Goal: Task Accomplishment & Management: Complete application form

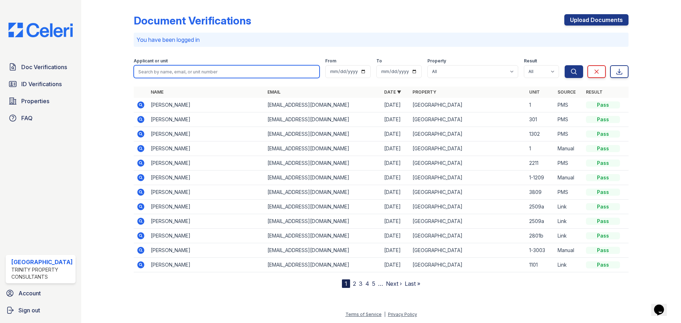
click at [186, 71] on input "search" at bounding box center [227, 71] width 186 height 13
type input "[PERSON_NAME]"
click at [565, 65] on button "Search" at bounding box center [574, 71] width 18 height 13
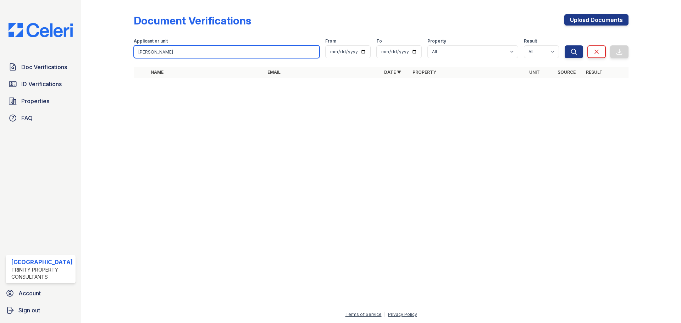
click at [199, 51] on input "[PERSON_NAME]" at bounding box center [227, 51] width 186 height 13
drag, startPoint x: 160, startPoint y: 53, endPoint x: 131, endPoint y: 56, distance: 29.9
click at [131, 56] on div "Document Verifications Upload Documents Filter Applicant or unit [PERSON_NAME] …" at bounding box center [381, 48] width 577 height 96
type input "sa,antha"
click at [565, 45] on button "Search" at bounding box center [574, 51] width 18 height 13
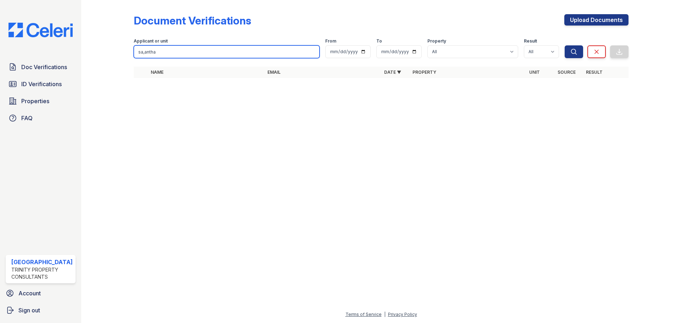
click at [145, 53] on input "sa,antha" at bounding box center [227, 51] width 186 height 13
type input "[PERSON_NAME]"
click at [565, 45] on button "Search" at bounding box center [574, 51] width 18 height 13
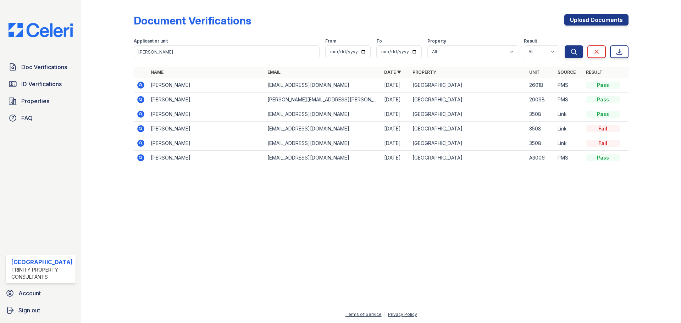
click at [141, 101] on icon at bounding box center [140, 99] width 7 height 7
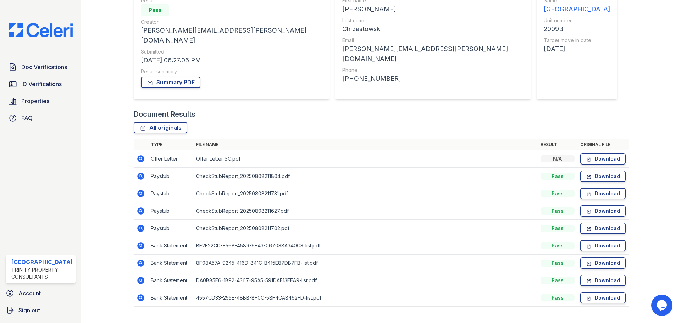
scroll to position [80, 0]
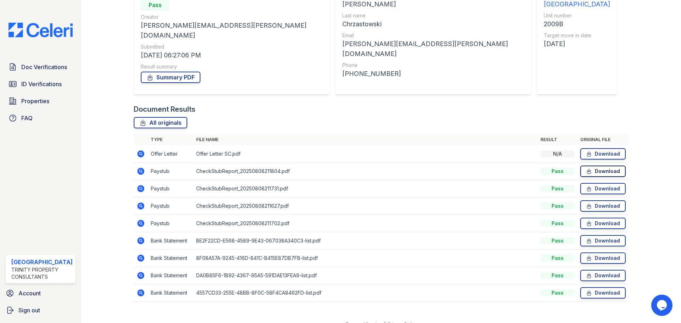
click at [595, 166] on link "Download" at bounding box center [602, 171] width 45 height 11
click at [596, 235] on link "Download" at bounding box center [602, 240] width 45 height 11
click at [56, 67] on span "Doc Verifications" at bounding box center [44, 67] width 46 height 9
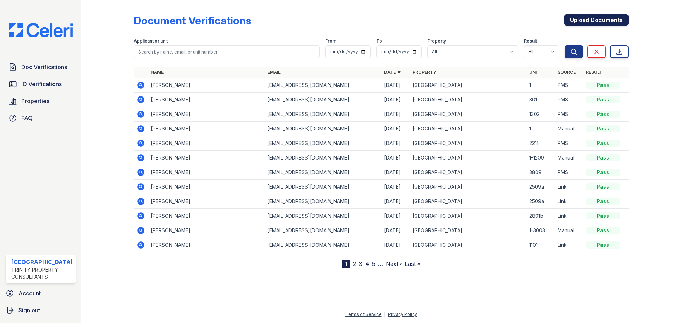
click at [569, 23] on link "Upload Documents" at bounding box center [596, 19] width 64 height 11
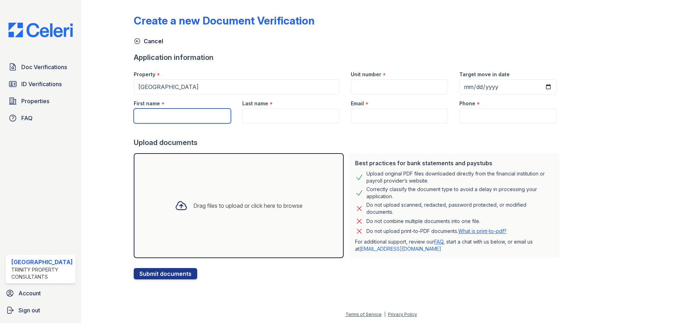
click at [209, 120] on input "First name" at bounding box center [182, 116] width 97 height 15
type input "Samantha"
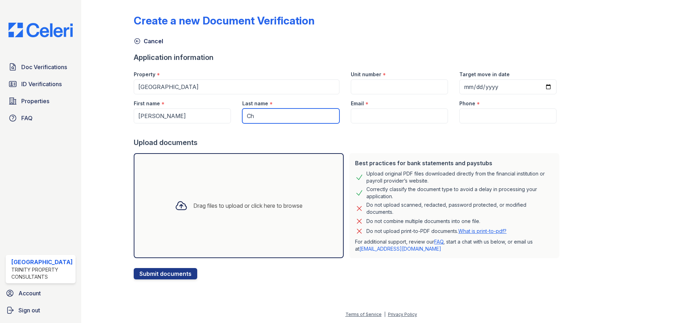
click at [276, 113] on input "Ch" at bounding box center [290, 116] width 97 height 15
type input "C"
paste input "Chrzastowski"
type input "Chrzastowski"
click at [368, 117] on input "Email" at bounding box center [399, 116] width 97 height 15
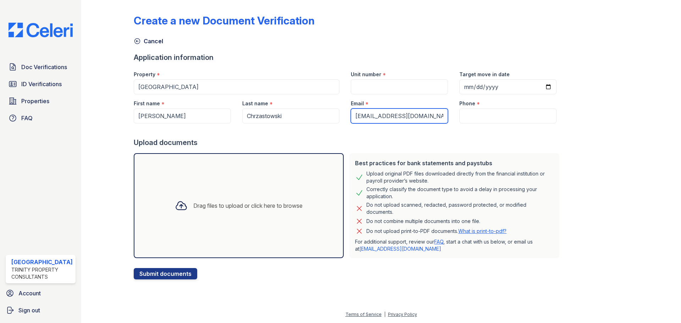
type input "scsc@gmail.com"
click at [498, 116] on input "Phone" at bounding box center [507, 116] width 97 height 15
type input "3124706040"
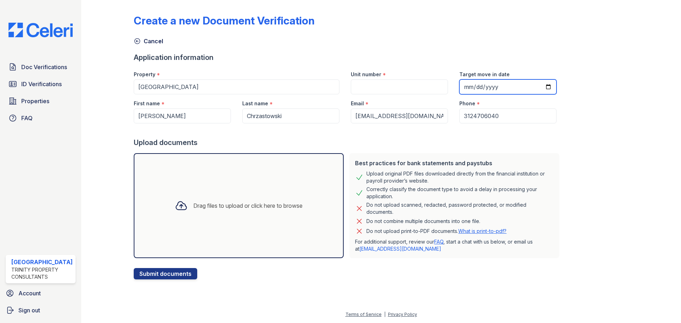
click at [459, 88] on input "Target move in date" at bounding box center [507, 86] width 97 height 15
type input "2025-09-01"
click at [175, 199] on div at bounding box center [181, 205] width 18 height 18
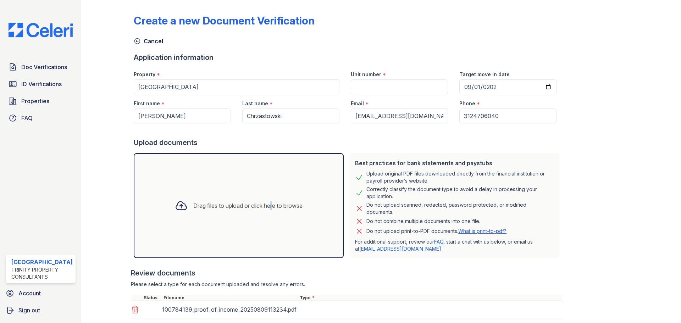
drag, startPoint x: 270, startPoint y: 209, endPoint x: 266, endPoint y: 210, distance: 3.7
click at [266, 210] on div "Drag files to upload or click here to browse" at bounding box center [238, 206] width 139 height 24
click at [291, 182] on div "Drag files to upload or click here to browse" at bounding box center [239, 205] width 210 height 105
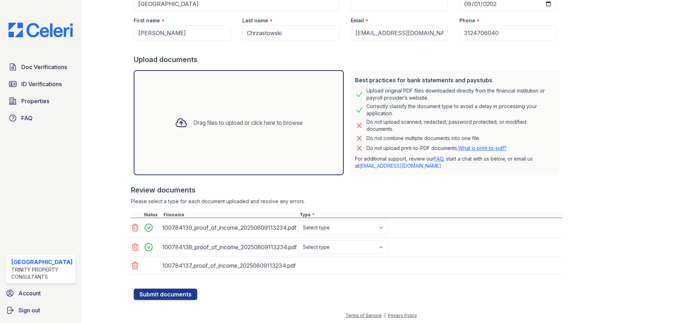
scroll to position [84, 0]
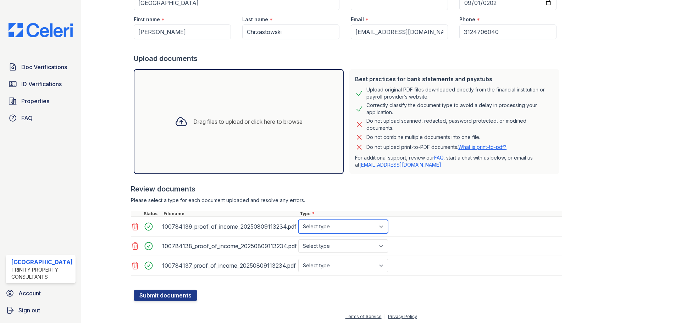
drag, startPoint x: 355, startPoint y: 227, endPoint x: 357, endPoint y: 232, distance: 5.6
click at [356, 227] on select "Select type Paystub Bank Statement Offer Letter Tax Documents Benefit Award Let…" at bounding box center [343, 226] width 90 height 13
select select "bank_statement"
click at [298, 220] on select "Select type Paystub Bank Statement Offer Letter Tax Documents Benefit Award Let…" at bounding box center [343, 226] width 90 height 13
click at [355, 251] on select "Select type Paystub Bank Statement Offer Letter Tax Documents Benefit Award Let…" at bounding box center [343, 245] width 90 height 13
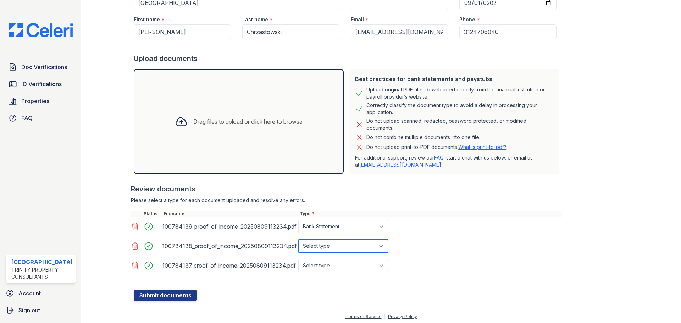
select select "bank_statement"
click at [298, 239] on select "Select type Paystub Bank Statement Offer Letter Tax Documents Benefit Award Let…" at bounding box center [343, 245] width 90 height 13
click at [340, 265] on select "Select type Paystub Bank Statement Offer Letter Tax Documents Benefit Award Let…" at bounding box center [343, 265] width 90 height 13
select select "bank_statement"
click at [298, 259] on select "Select type Paystub Bank Statement Offer Letter Tax Documents Benefit Award Let…" at bounding box center [343, 265] width 90 height 13
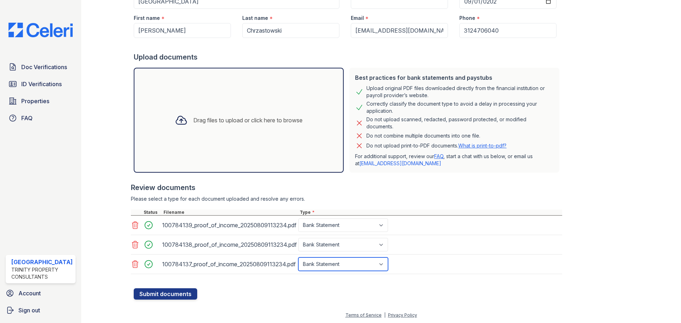
scroll to position [86, 0]
click at [163, 294] on button "Submit documents" at bounding box center [165, 293] width 63 height 11
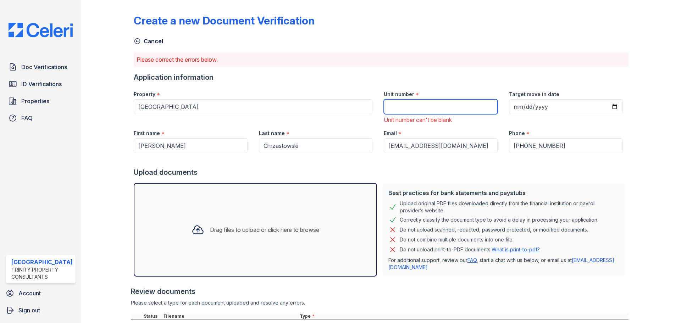
click at [412, 105] on input "Unit number" at bounding box center [441, 106] width 114 height 15
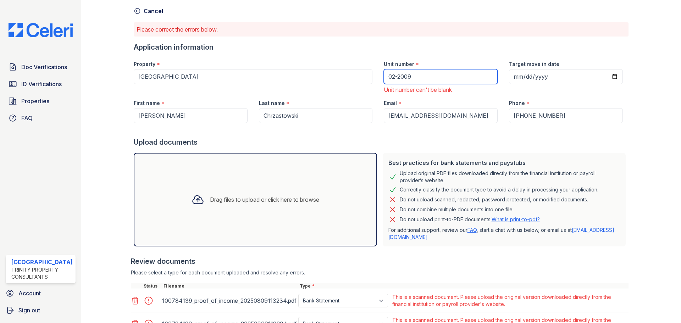
scroll to position [115, 0]
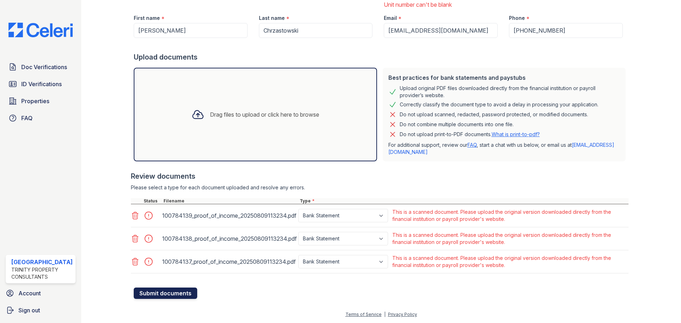
type input "02-2009"
click at [164, 289] on button "Submit documents" at bounding box center [165, 293] width 63 height 11
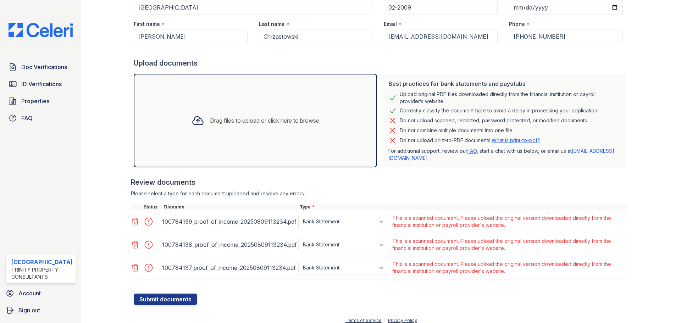
scroll to position [105, 0]
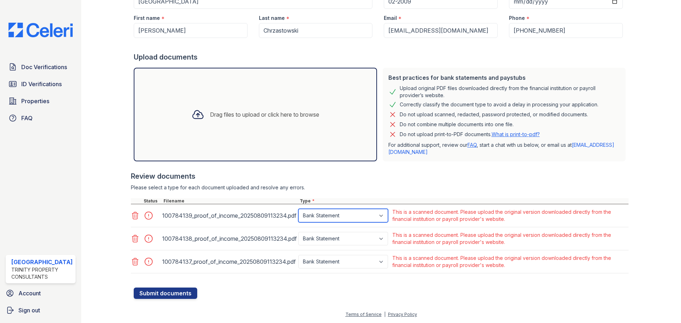
click at [346, 213] on select "Paystub Bank Statement Offer Letter Tax Documents Benefit Award Letter Investme…" at bounding box center [343, 215] width 90 height 13
select select "paystub"
click at [298, 209] on select "Paystub Bank Statement Offer Letter Tax Documents Benefit Award Letter Investme…" at bounding box center [343, 215] width 90 height 13
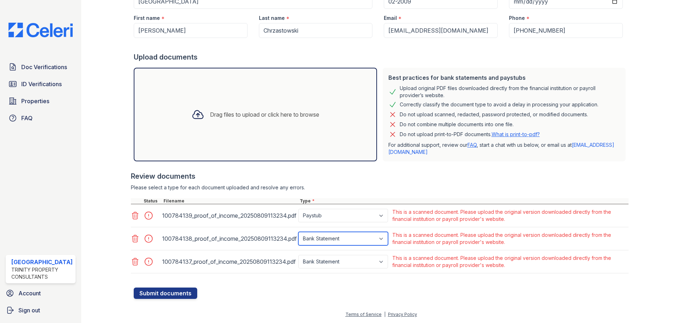
click at [341, 242] on select "Paystub Bank Statement Offer Letter Tax Documents Benefit Award Letter Investme…" at bounding box center [343, 238] width 90 height 13
select select "paystub"
click at [298, 232] on select "Paystub Bank Statement Offer Letter Tax Documents Benefit Award Letter Investme…" at bounding box center [343, 238] width 90 height 13
drag, startPoint x: 331, startPoint y: 264, endPoint x: 332, endPoint y: 269, distance: 5.1
click at [331, 264] on select "Paystub Bank Statement Offer Letter Tax Documents Benefit Award Letter Investme…" at bounding box center [343, 261] width 90 height 13
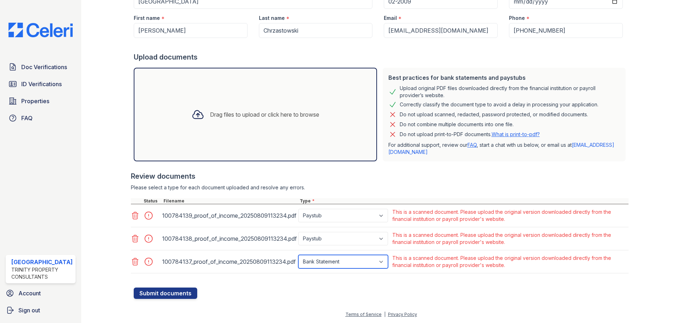
click at [298, 255] on select "Paystub Bank Statement Offer Letter Tax Documents Benefit Award Letter Investme…" at bounding box center [343, 261] width 90 height 13
drag, startPoint x: 327, startPoint y: 263, endPoint x: 326, endPoint y: 258, distance: 5.0
click at [327, 263] on select "Paystub Bank Statement Offer Letter Tax Documents Benefit Award Letter Investme…" at bounding box center [343, 261] width 90 height 13
click at [298, 255] on select "Paystub Bank Statement Offer Letter Tax Documents Benefit Award Letter Investme…" at bounding box center [343, 261] width 90 height 13
click at [330, 262] on select "Paystub Bank Statement Offer Letter Tax Documents Benefit Award Letter Investme…" at bounding box center [343, 261] width 90 height 13
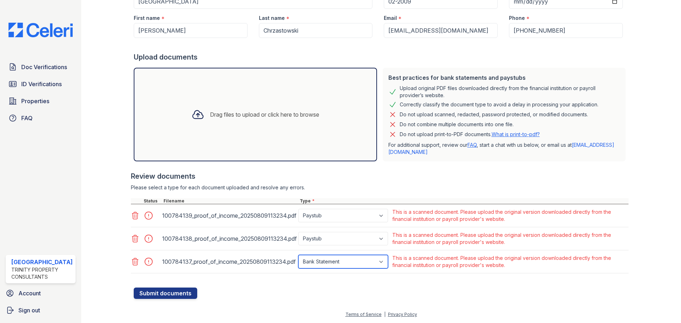
select select "paystub"
click at [298, 255] on select "Paystub Bank Statement Offer Letter Tax Documents Benefit Award Letter Investme…" at bounding box center [343, 261] width 90 height 13
click at [169, 292] on button "Submit documents" at bounding box center [165, 293] width 63 height 11
click at [310, 216] on select "Paystub Bank Statement Offer Letter Tax Documents Benefit Award Letter Investme…" at bounding box center [343, 215] width 90 height 13
select select "benefit_award_letter"
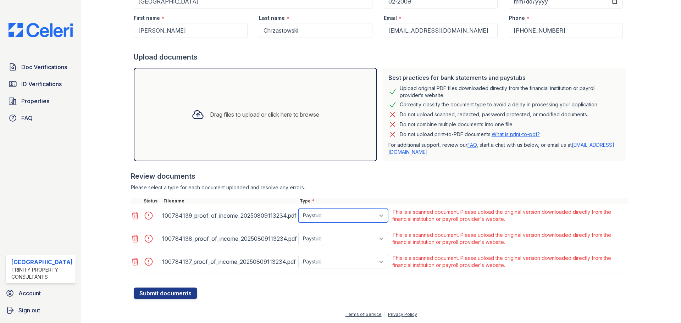
click at [298, 209] on select "Paystub Bank Statement Offer Letter Tax Documents Benefit Award Letter Investme…" at bounding box center [343, 215] width 90 height 13
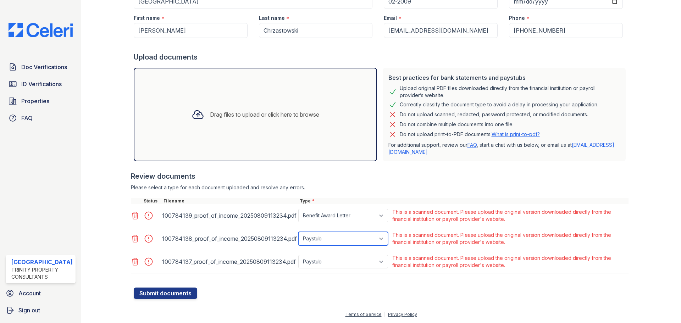
drag, startPoint x: 329, startPoint y: 238, endPoint x: 333, endPoint y: 241, distance: 4.5
click at [329, 238] on select "Paystub Bank Statement Offer Letter Tax Documents Benefit Award Letter Investme…" at bounding box center [343, 238] width 90 height 13
select select "benefit_award_letter"
click at [298, 232] on select "Paystub Bank Statement Offer Letter Tax Documents Benefit Award Letter Investme…" at bounding box center [343, 238] width 90 height 13
click at [326, 271] on div "100784137_proof_of_income_20250809113234.pdf Paystub Bank Statement Offer Lette…" at bounding box center [380, 261] width 498 height 23
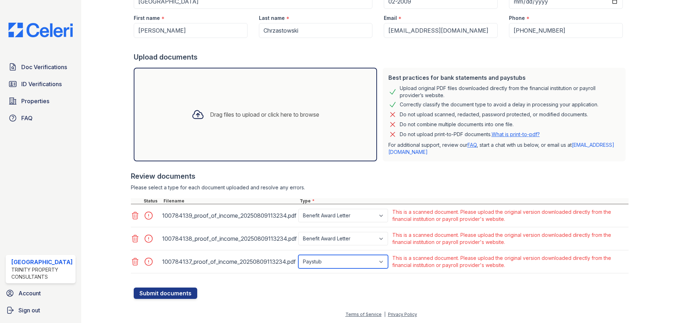
click at [329, 262] on select "Paystub Bank Statement Offer Letter Tax Documents Benefit Award Letter Investme…" at bounding box center [343, 261] width 90 height 13
select select "benefit_award_letter"
click at [298, 255] on select "Paystub Bank Statement Offer Letter Tax Documents Benefit Award Letter Investme…" at bounding box center [343, 261] width 90 height 13
click at [180, 290] on button "Submit documents" at bounding box center [165, 293] width 63 height 11
click at [48, 68] on span "Doc Verifications" at bounding box center [44, 67] width 46 height 9
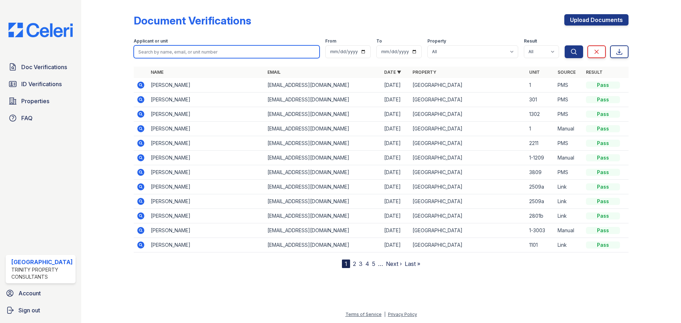
click at [176, 51] on input "search" at bounding box center [227, 51] width 186 height 13
type input "[PERSON_NAME]"
click at [565, 45] on button "Search" at bounding box center [574, 51] width 18 height 13
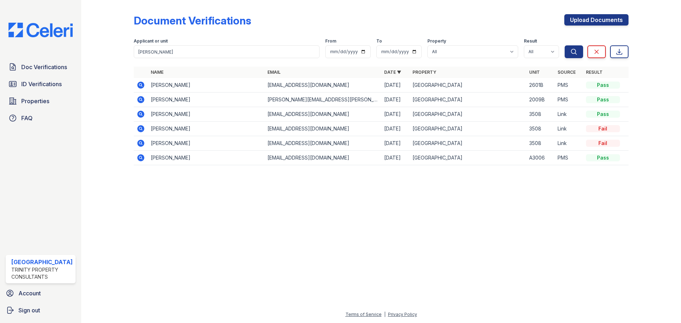
click at [141, 97] on icon at bounding box center [140, 99] width 7 height 7
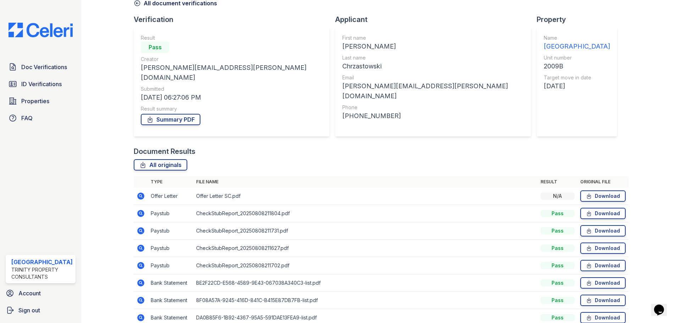
scroll to position [80, 0]
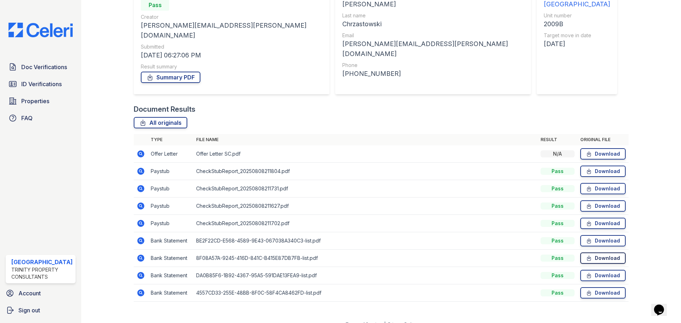
click at [593, 252] on link "Download" at bounding box center [602, 257] width 45 height 11
click at [607, 287] on link "Download" at bounding box center [602, 292] width 45 height 11
click at [515, 66] on div "Document Verification 174746 All document verifications Verification Result Pas…" at bounding box center [381, 116] width 495 height 386
